Goal: Task Accomplishment & Management: Manage account settings

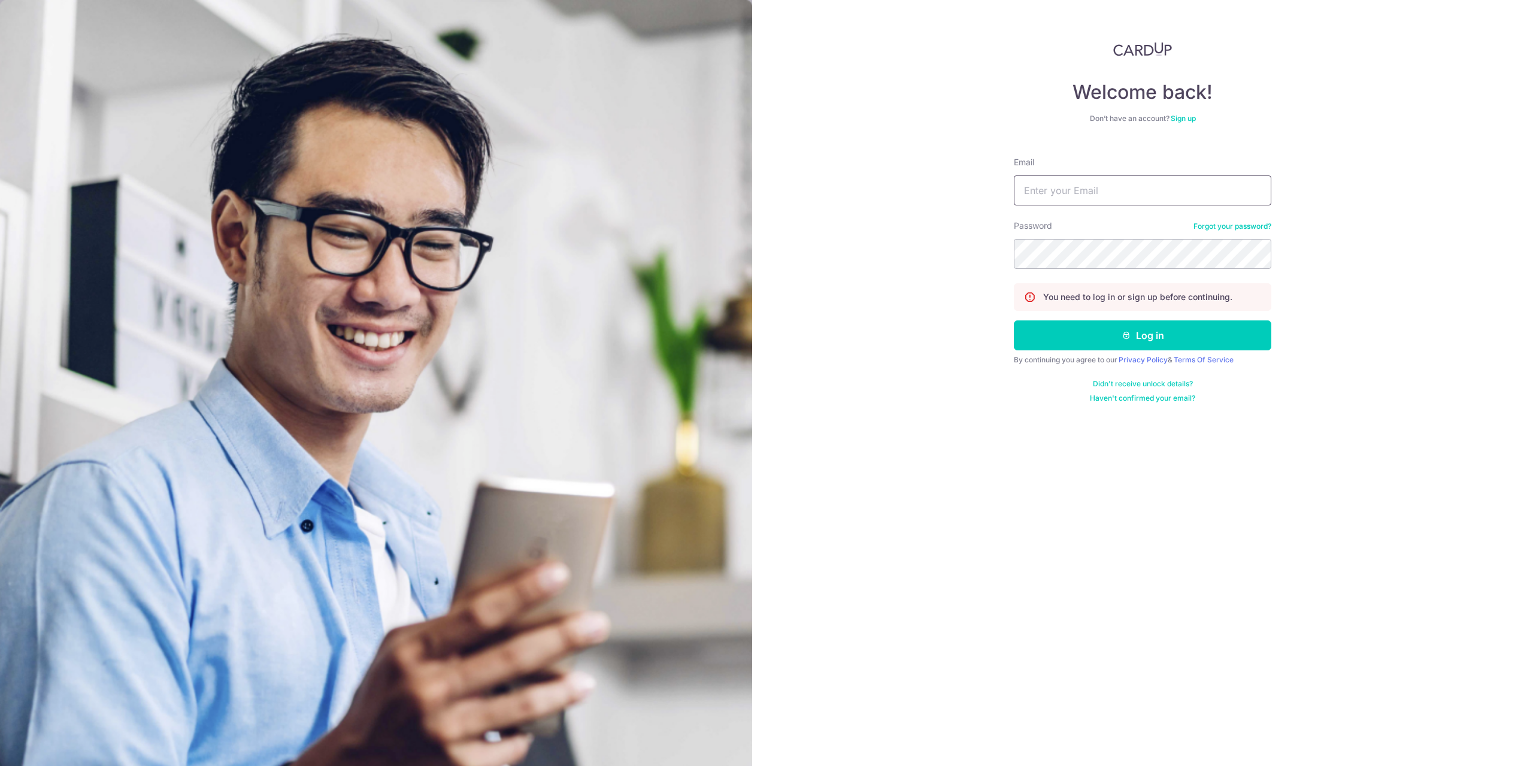
click at [1065, 186] on input "Email" at bounding box center [1142, 190] width 257 height 30
paste input "dallas_chee@yahoo.com"
type input "dallas_chee@yahoo.com"
click at [1110, 339] on button "Log in" at bounding box center [1142, 335] width 257 height 30
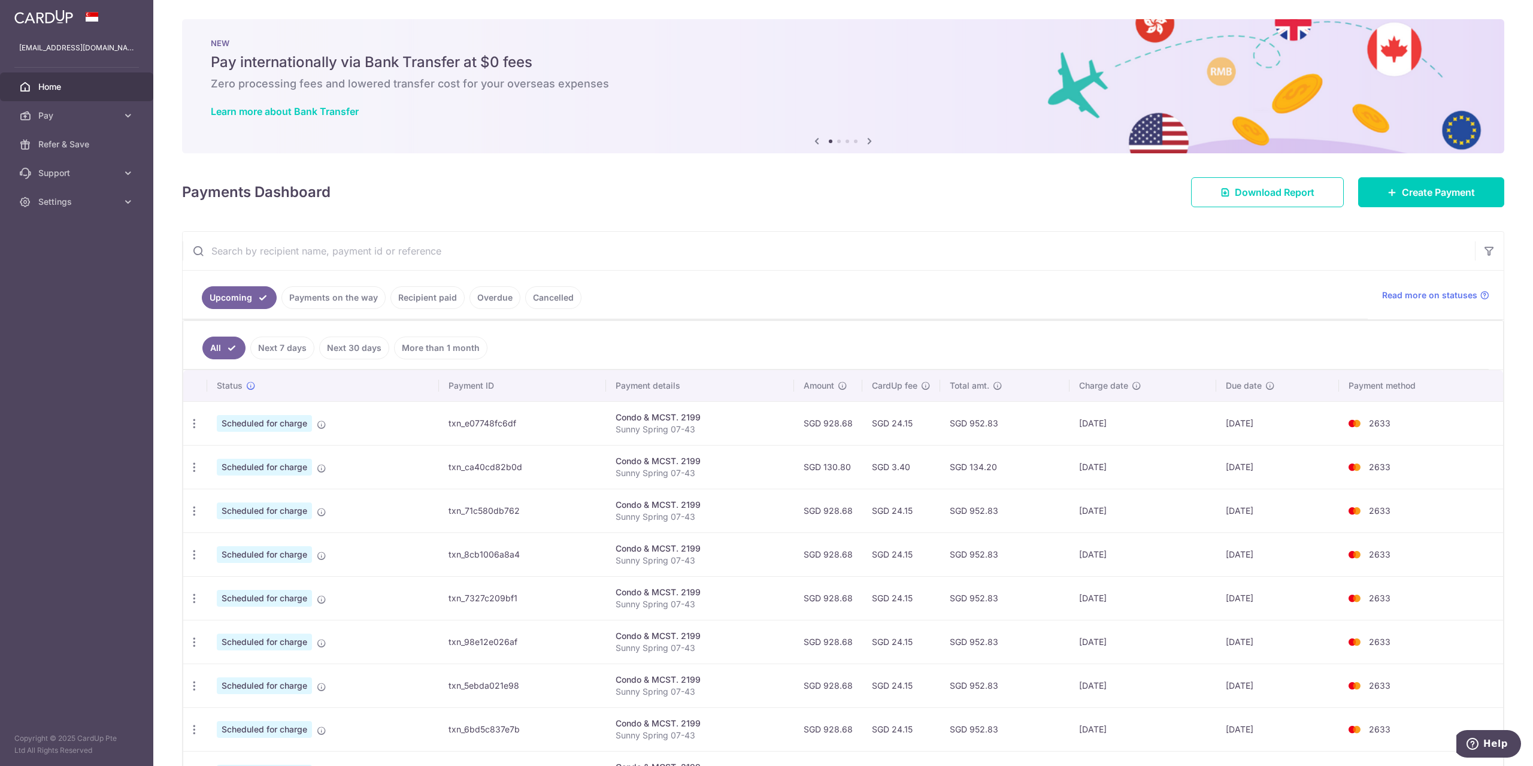
click at [440, 297] on link "Recipient paid" at bounding box center [427, 297] width 74 height 23
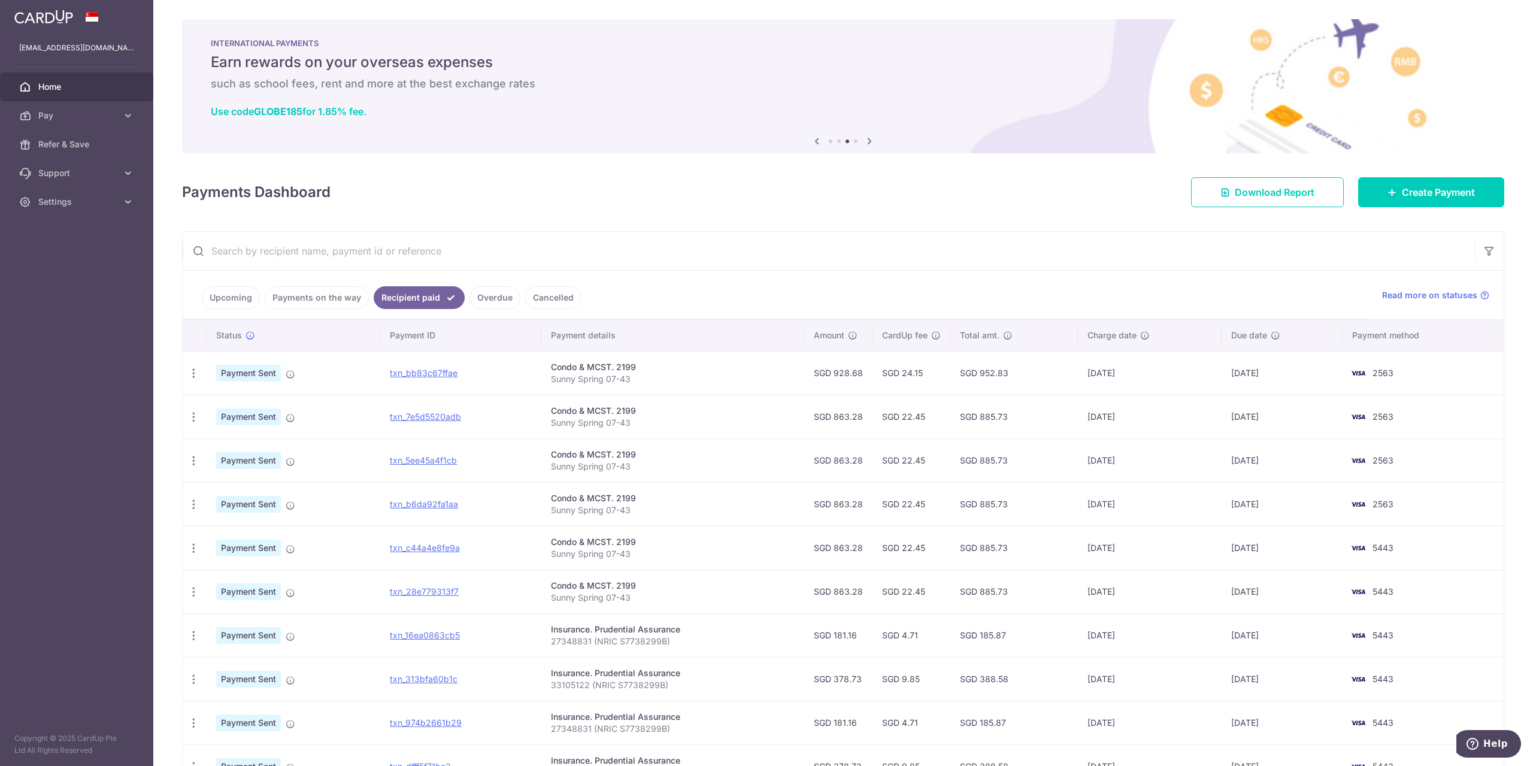
click at [285, 296] on link "Payments on the way" at bounding box center [317, 297] width 104 height 23
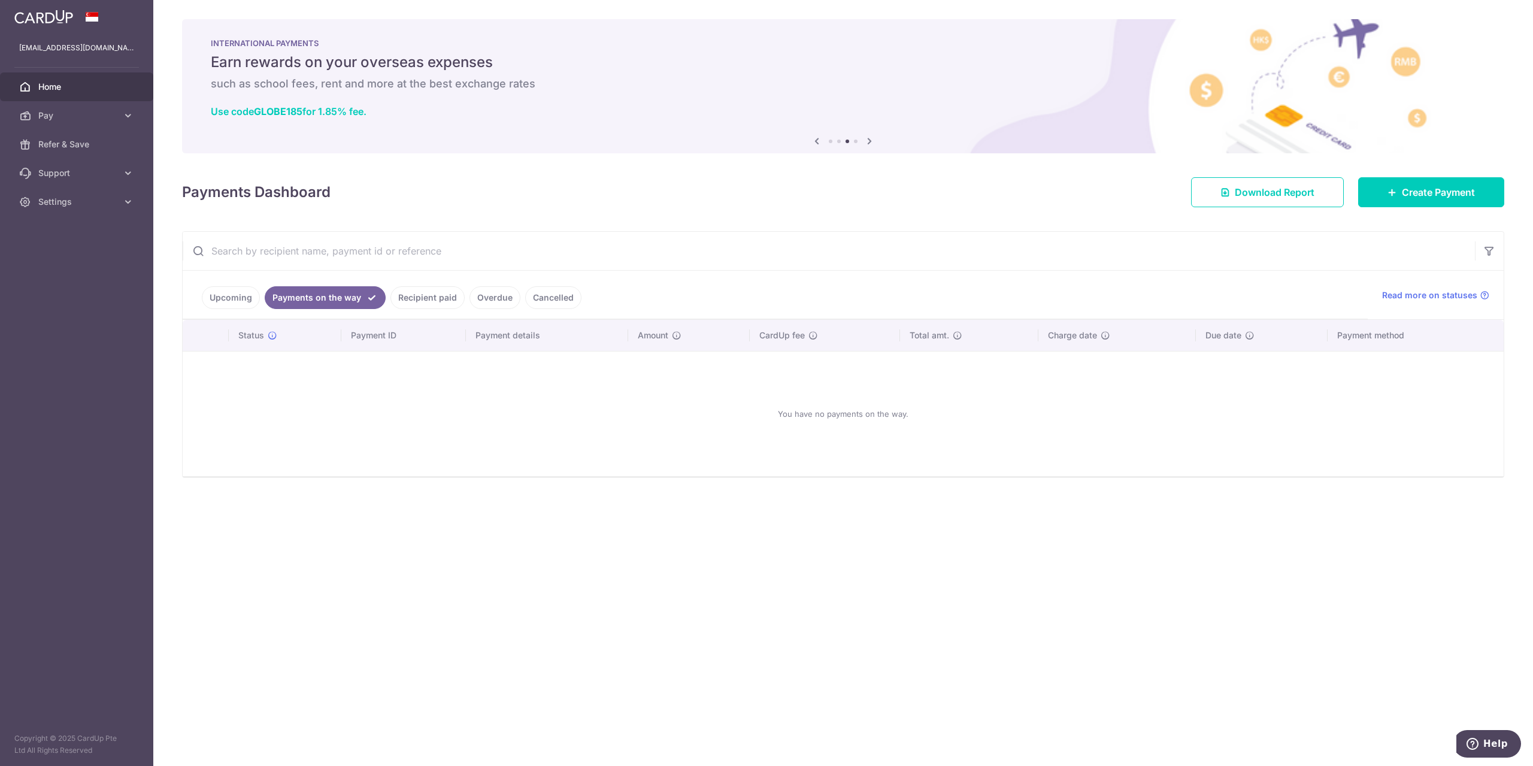
click at [219, 302] on link "Upcoming" at bounding box center [231, 297] width 58 height 23
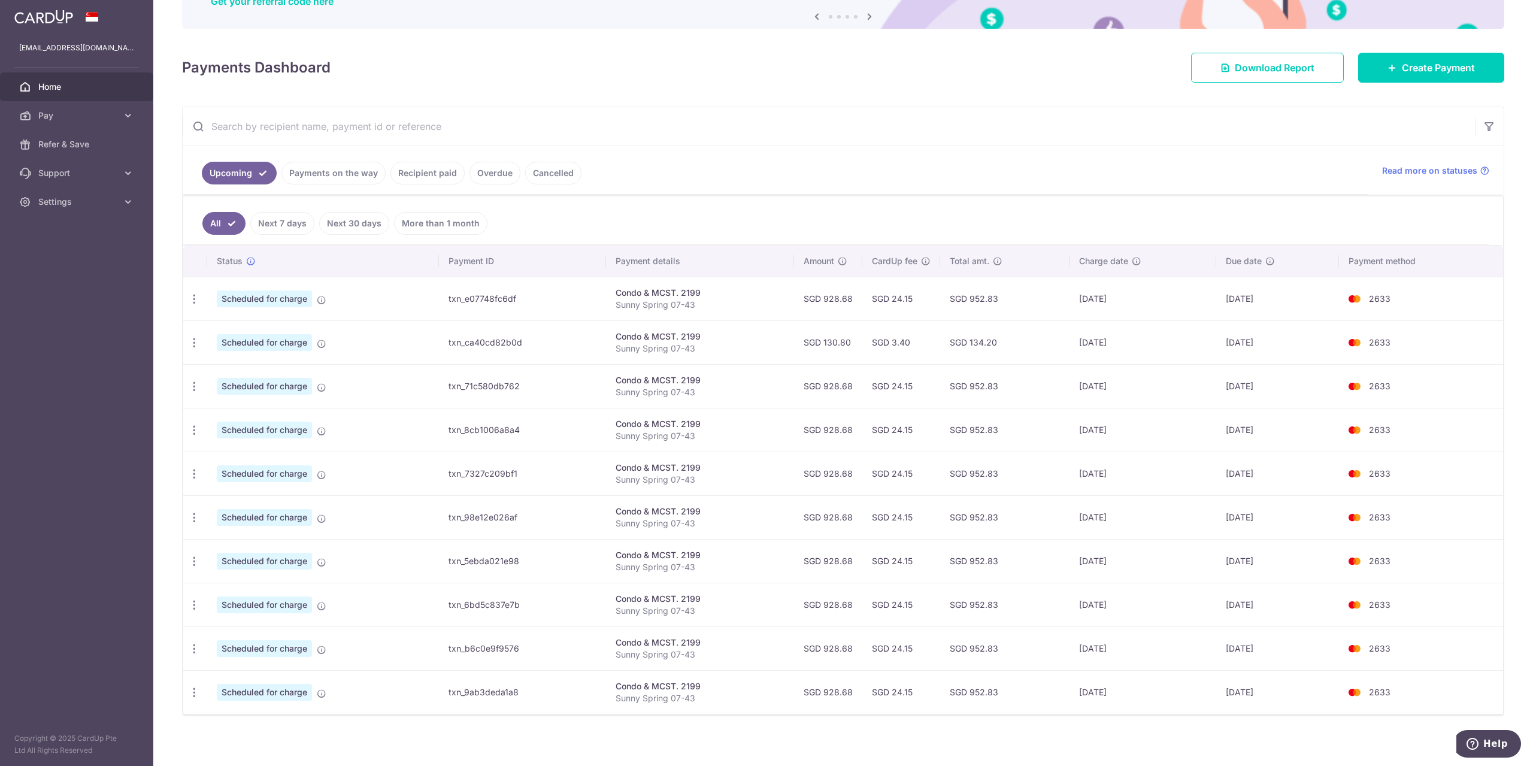
scroll to position [125, 0]
click at [414, 161] on link "Recipient paid" at bounding box center [427, 172] width 74 height 23
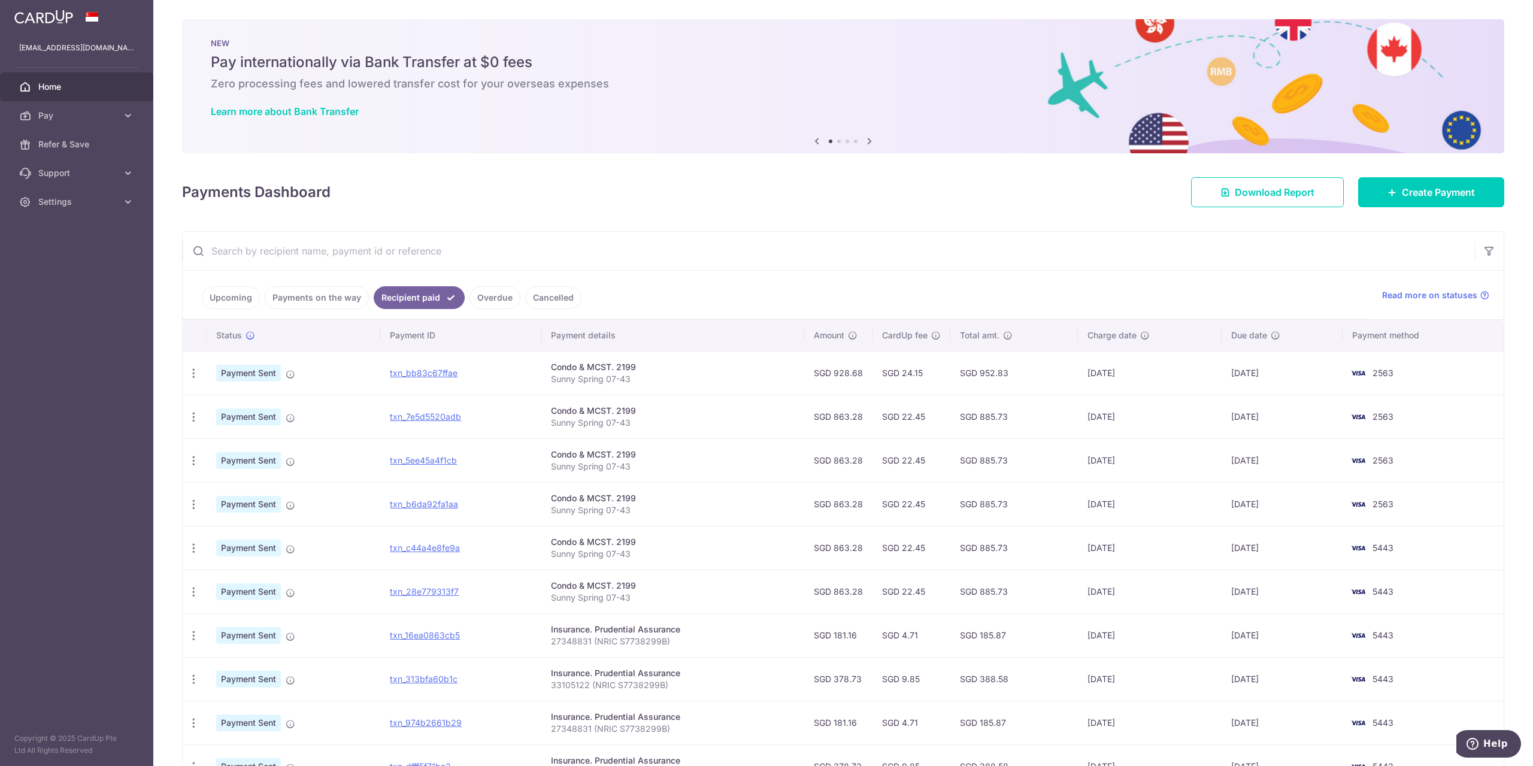
click at [234, 296] on link "Upcoming" at bounding box center [231, 297] width 58 height 23
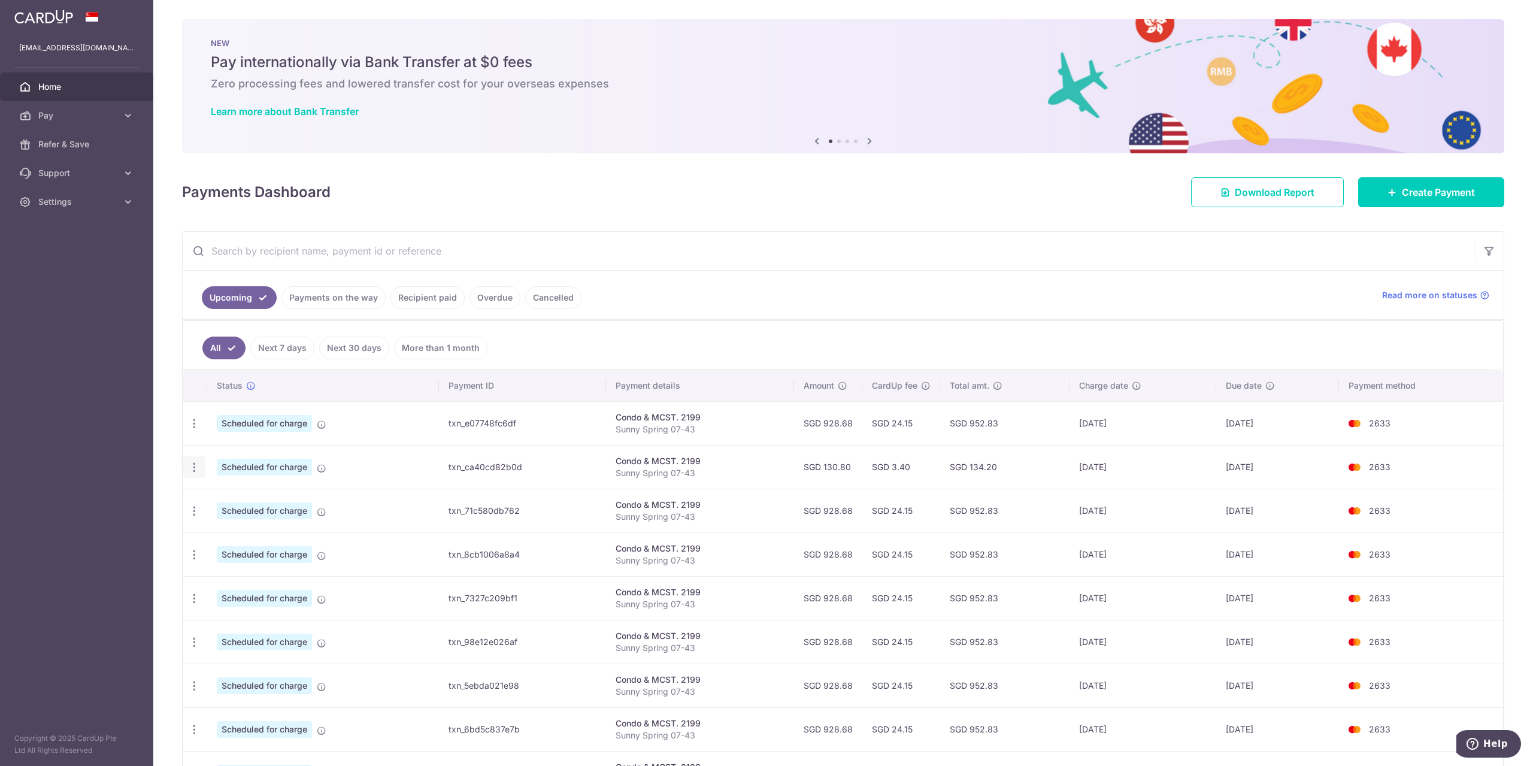
click at [190, 461] on icon "button" at bounding box center [194, 467] width 13 height 13
click at [231, 501] on span "Update payment" at bounding box center [257, 500] width 81 height 14
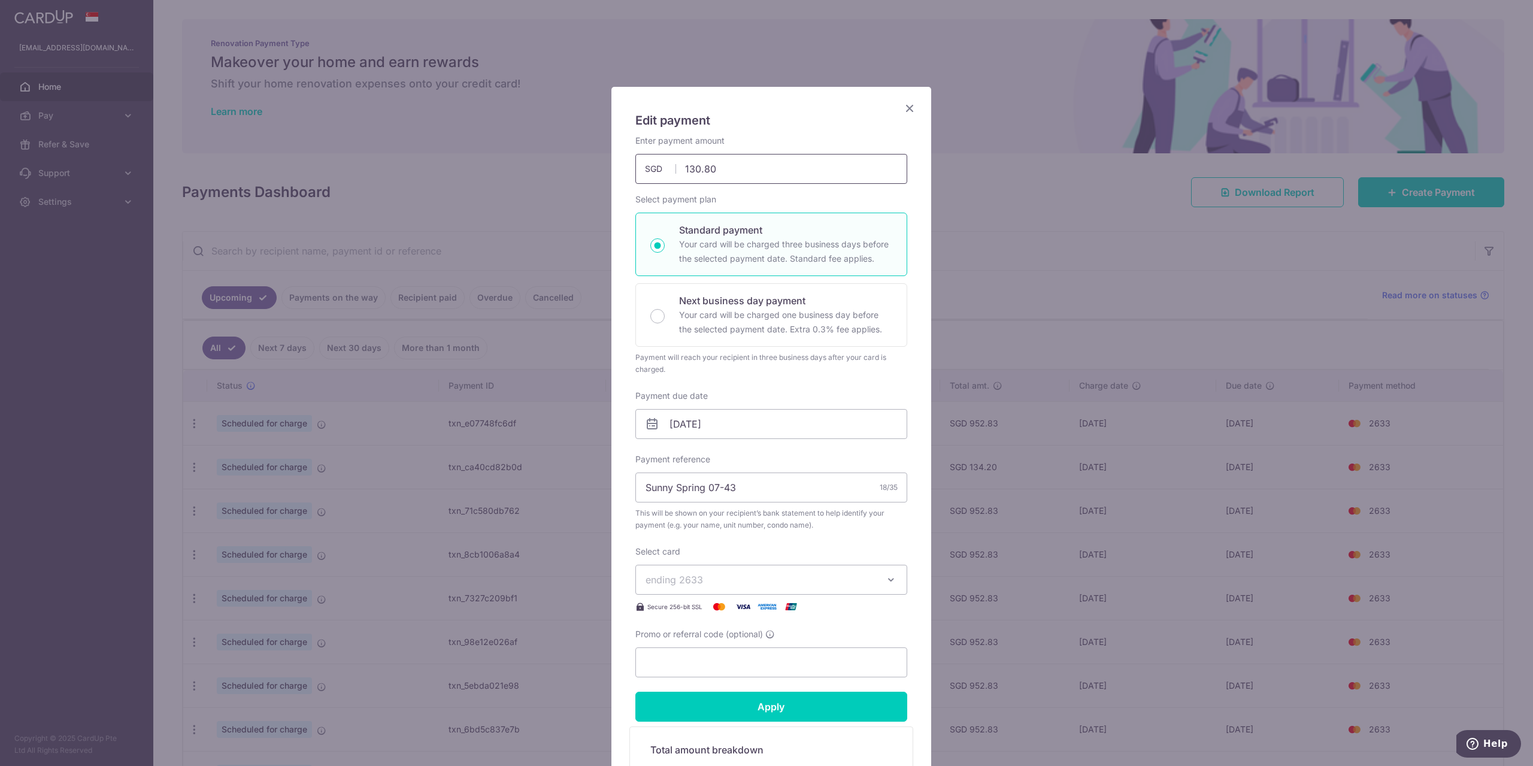
drag, startPoint x: 780, startPoint y: 173, endPoint x: 577, endPoint y: 175, distance: 202.4
click at [577, 175] on div "Edit payment By clicking apply, you will make changes to all payments to 2199 s…" at bounding box center [766, 383] width 1533 height 766
type input "65.40"
click at [738, 572] on span "ending 2633" at bounding box center [760, 579] width 230 height 14
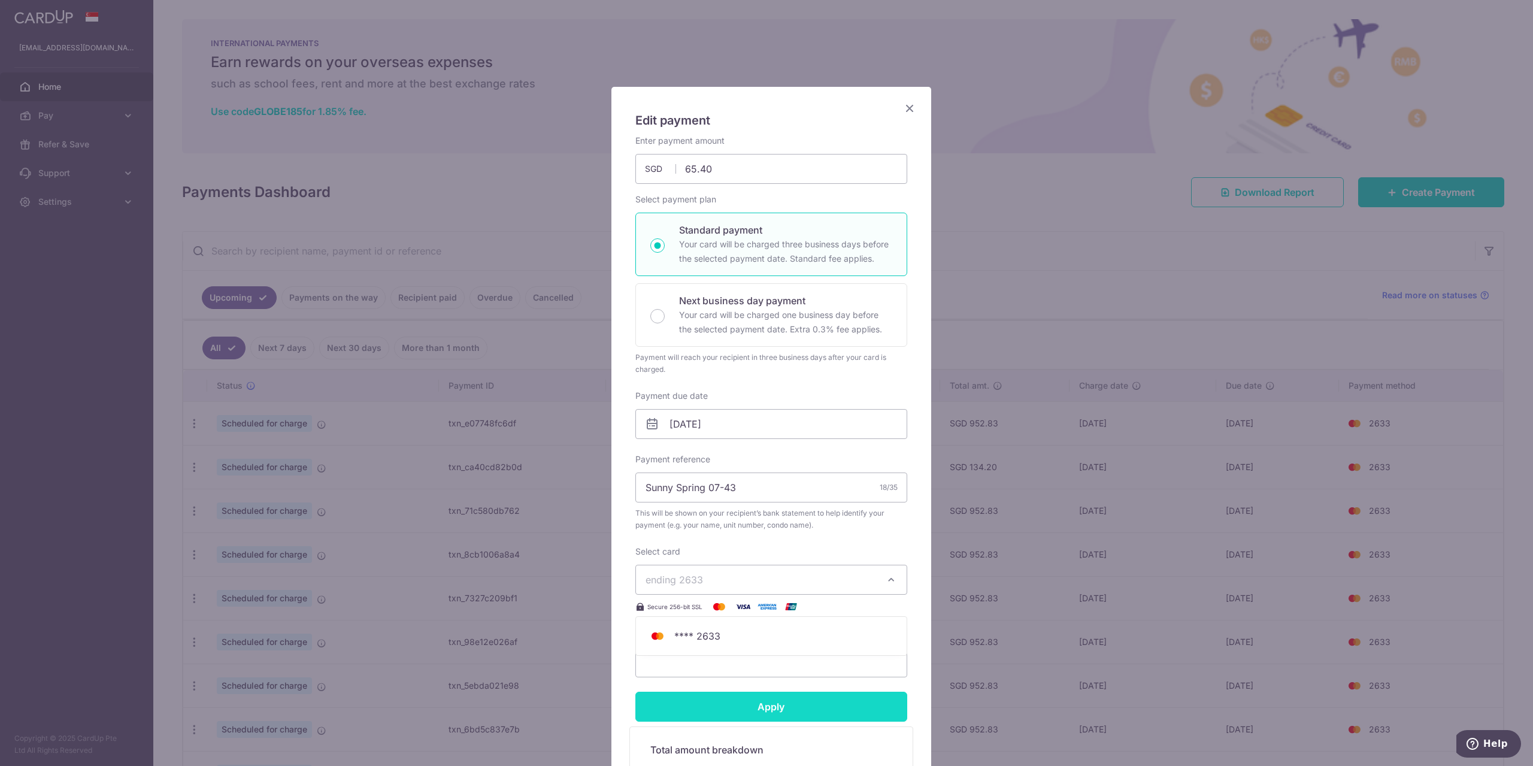
click at [725, 718] on input "Apply" at bounding box center [771, 707] width 272 height 30
type input "Successfully Applied"
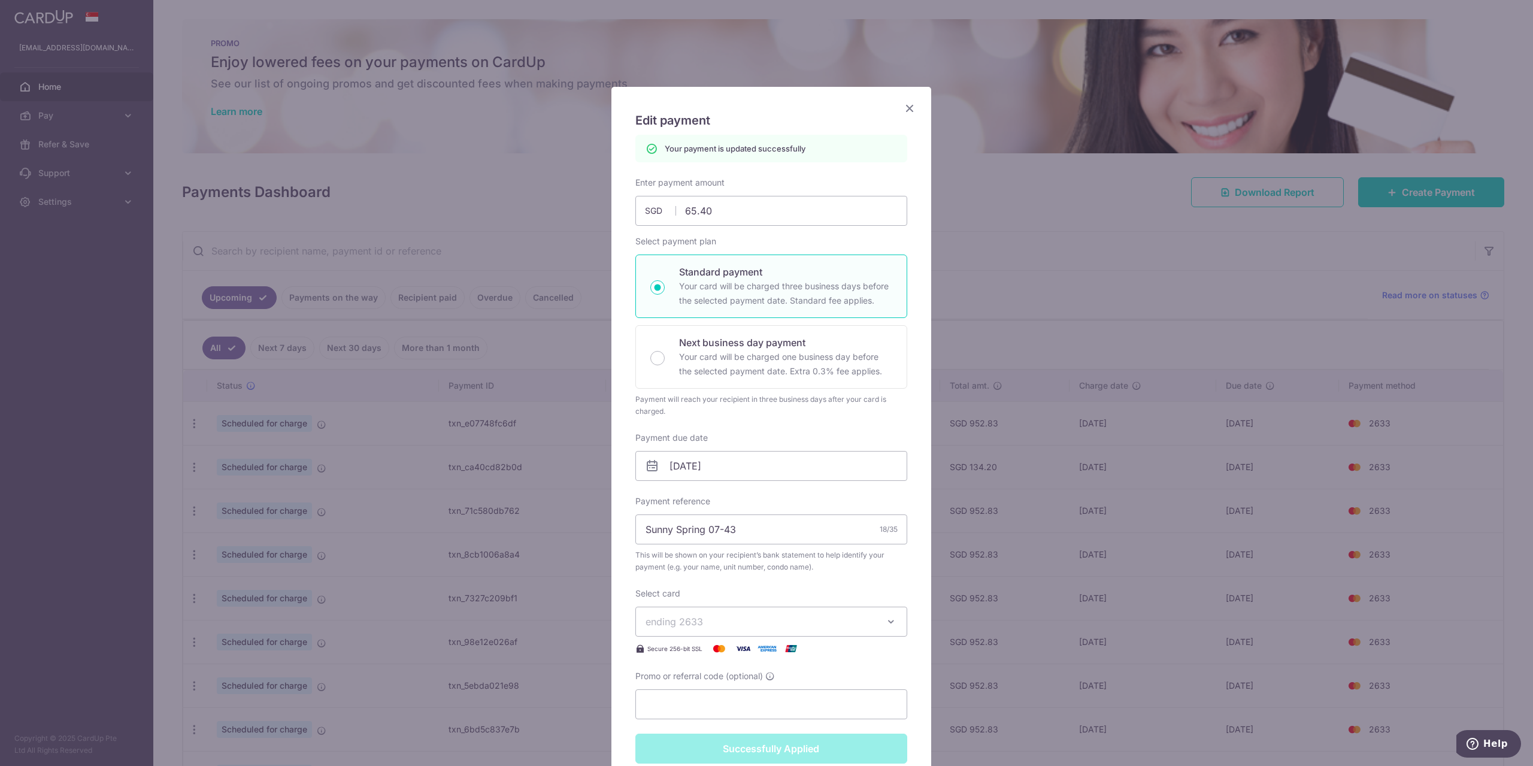
click at [906, 108] on icon "Close" at bounding box center [909, 108] width 14 height 15
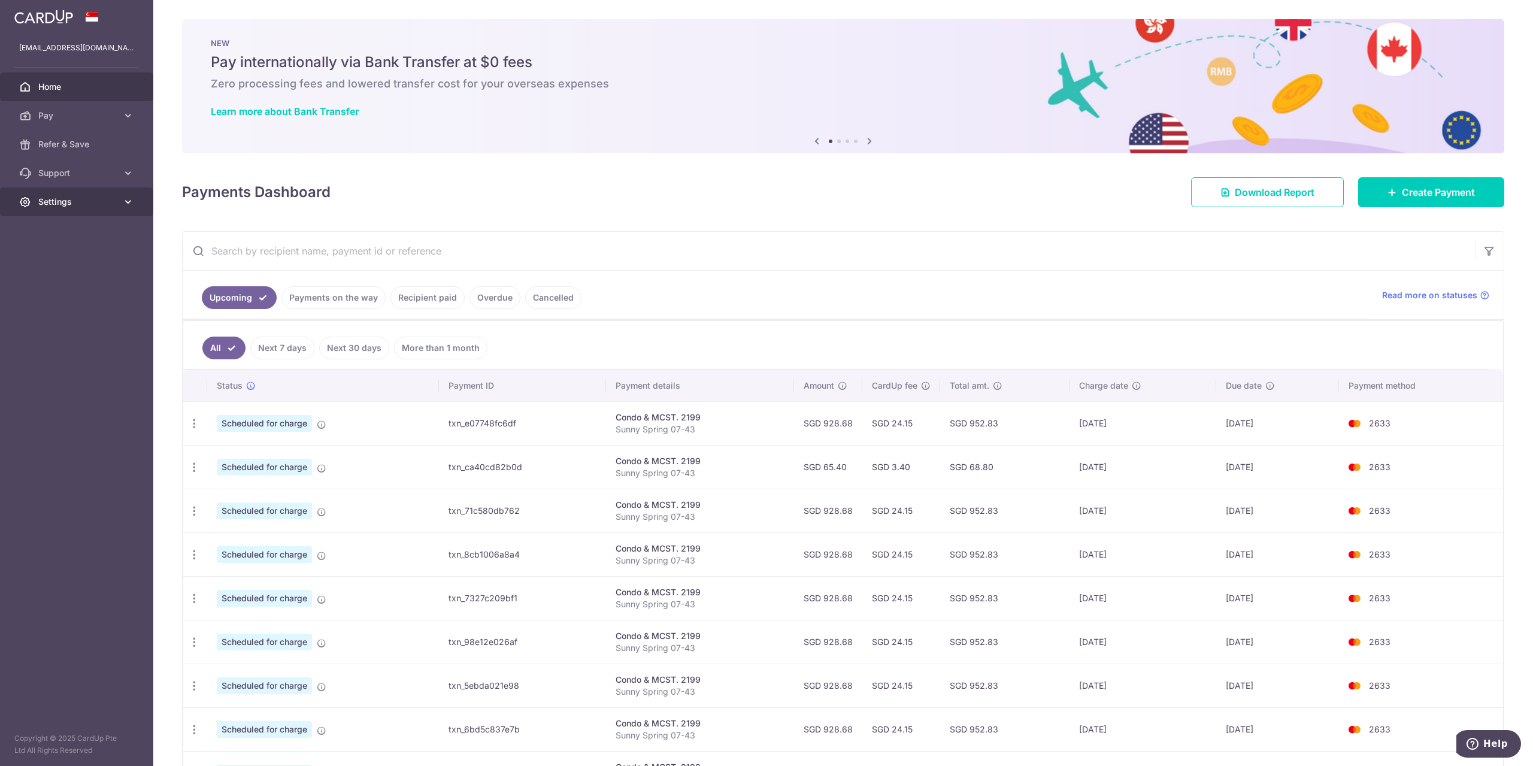
click at [105, 202] on span "Settings" at bounding box center [77, 202] width 79 height 12
click at [56, 253] on span "Logout" at bounding box center [77, 259] width 79 height 12
